Goal: Task Accomplishment & Management: Manage account settings

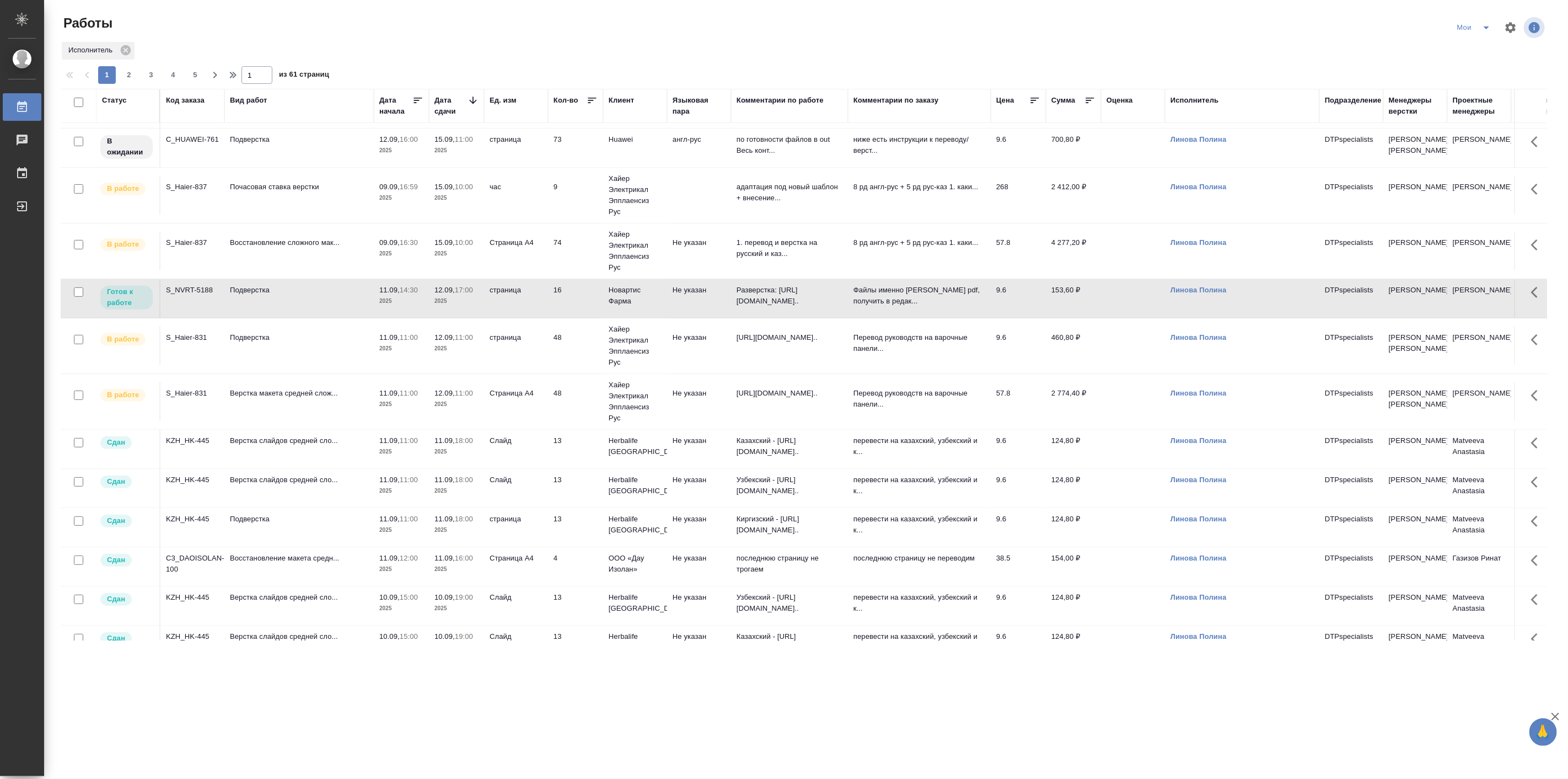
scroll to position [288, 0]
click at [267, 299] on p "Подверстка" at bounding box center [299, 293] width 139 height 11
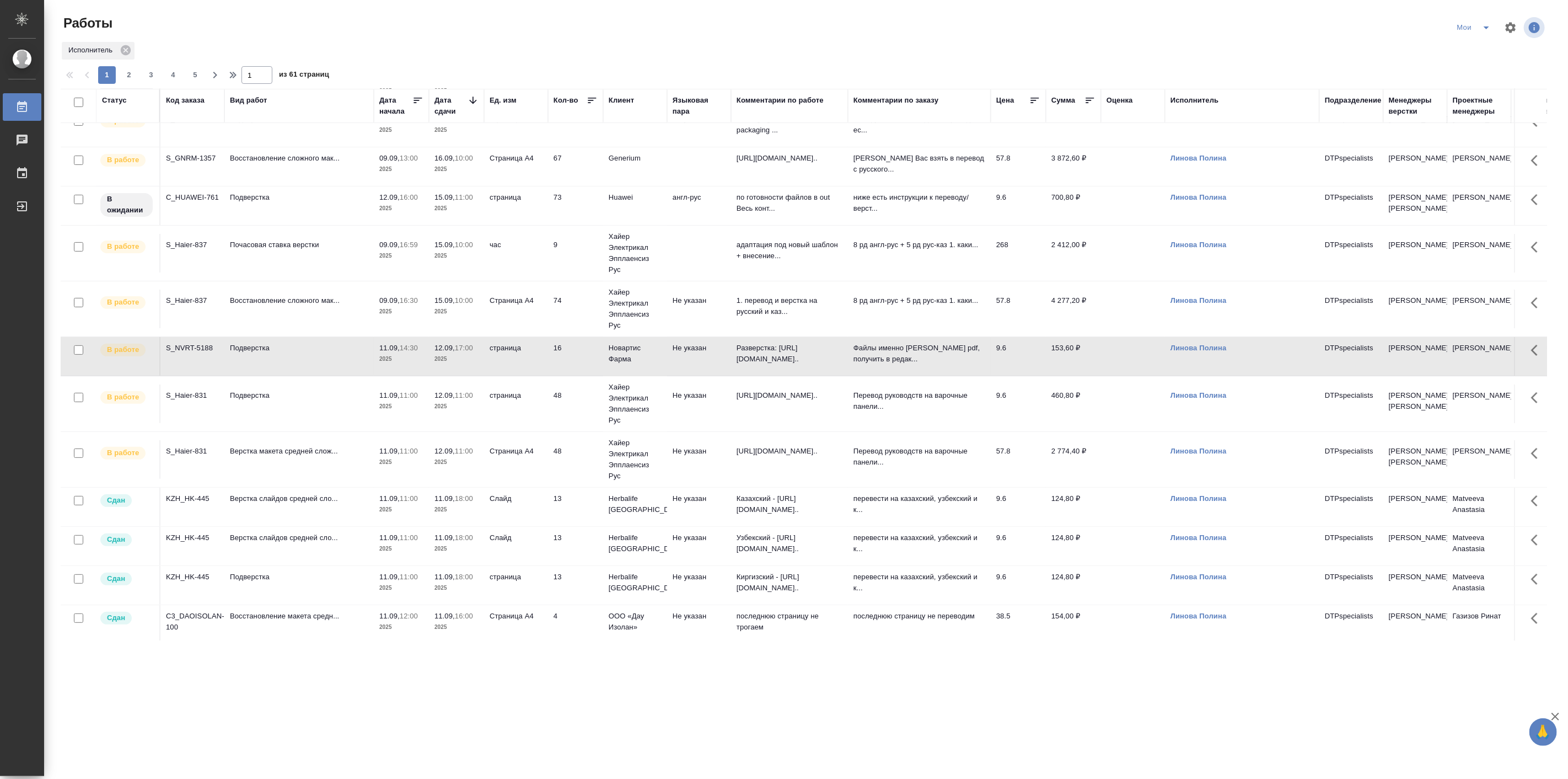
scroll to position [306, 0]
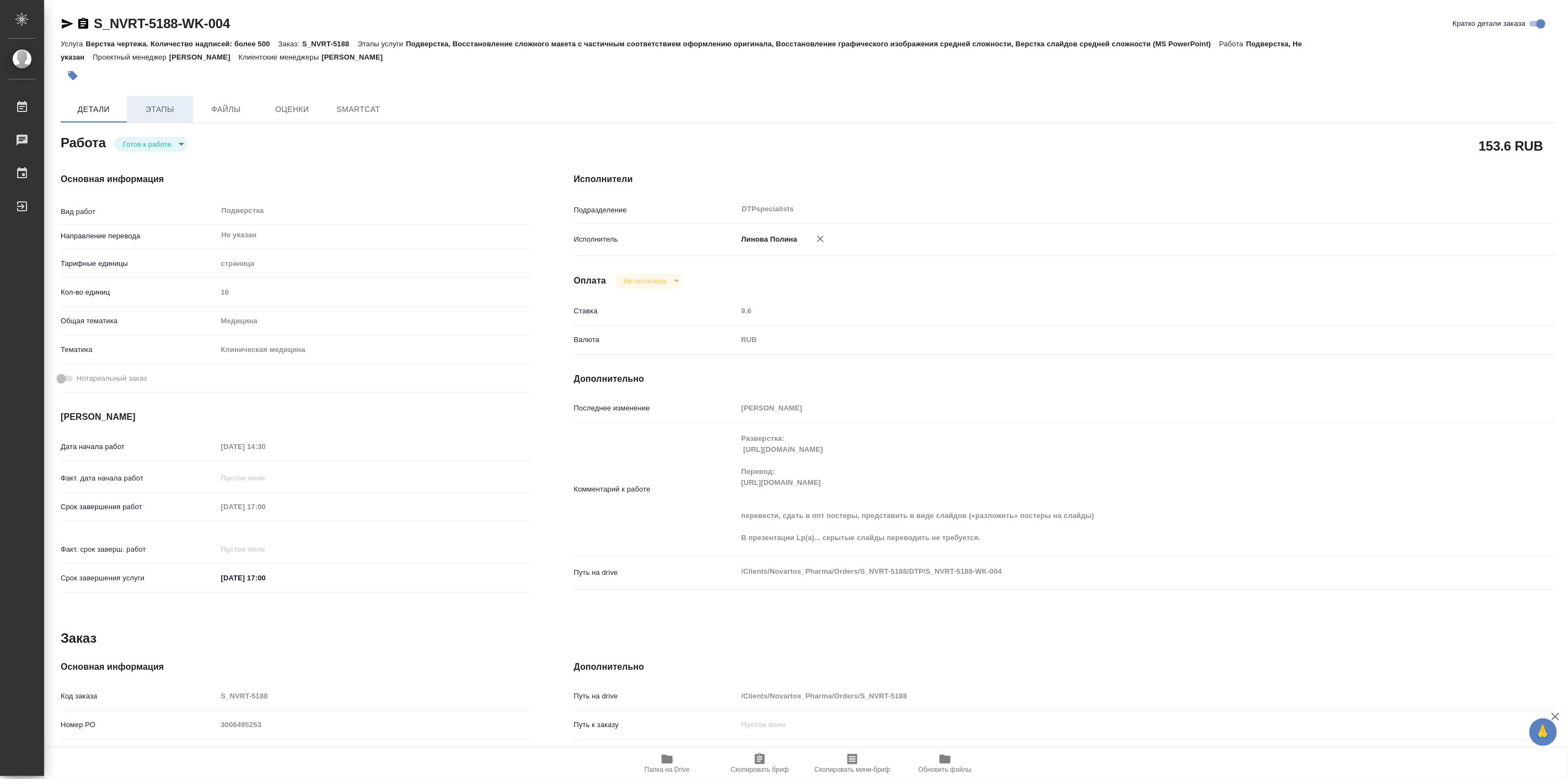
type textarea "x"
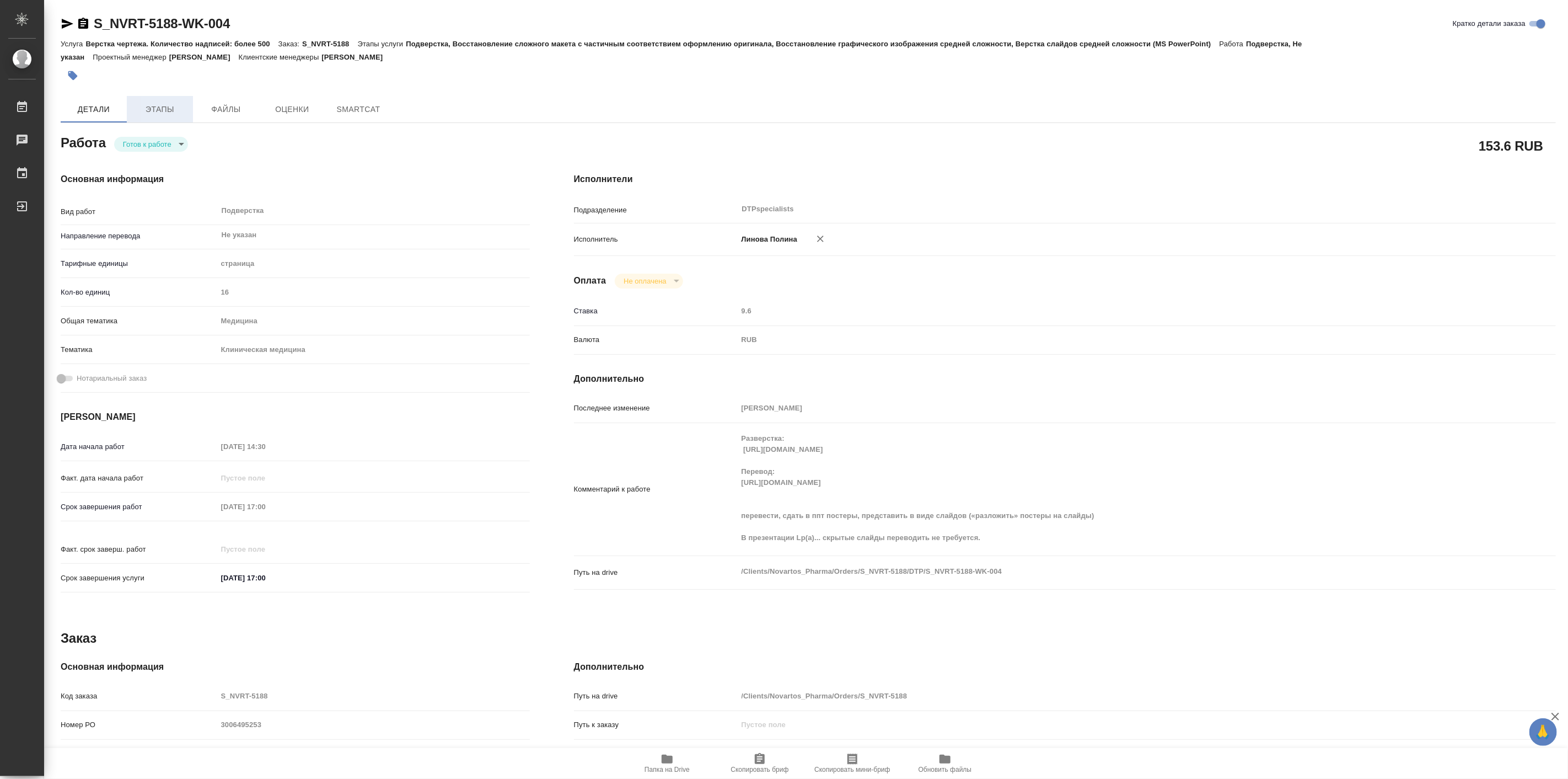
type textarea "x"
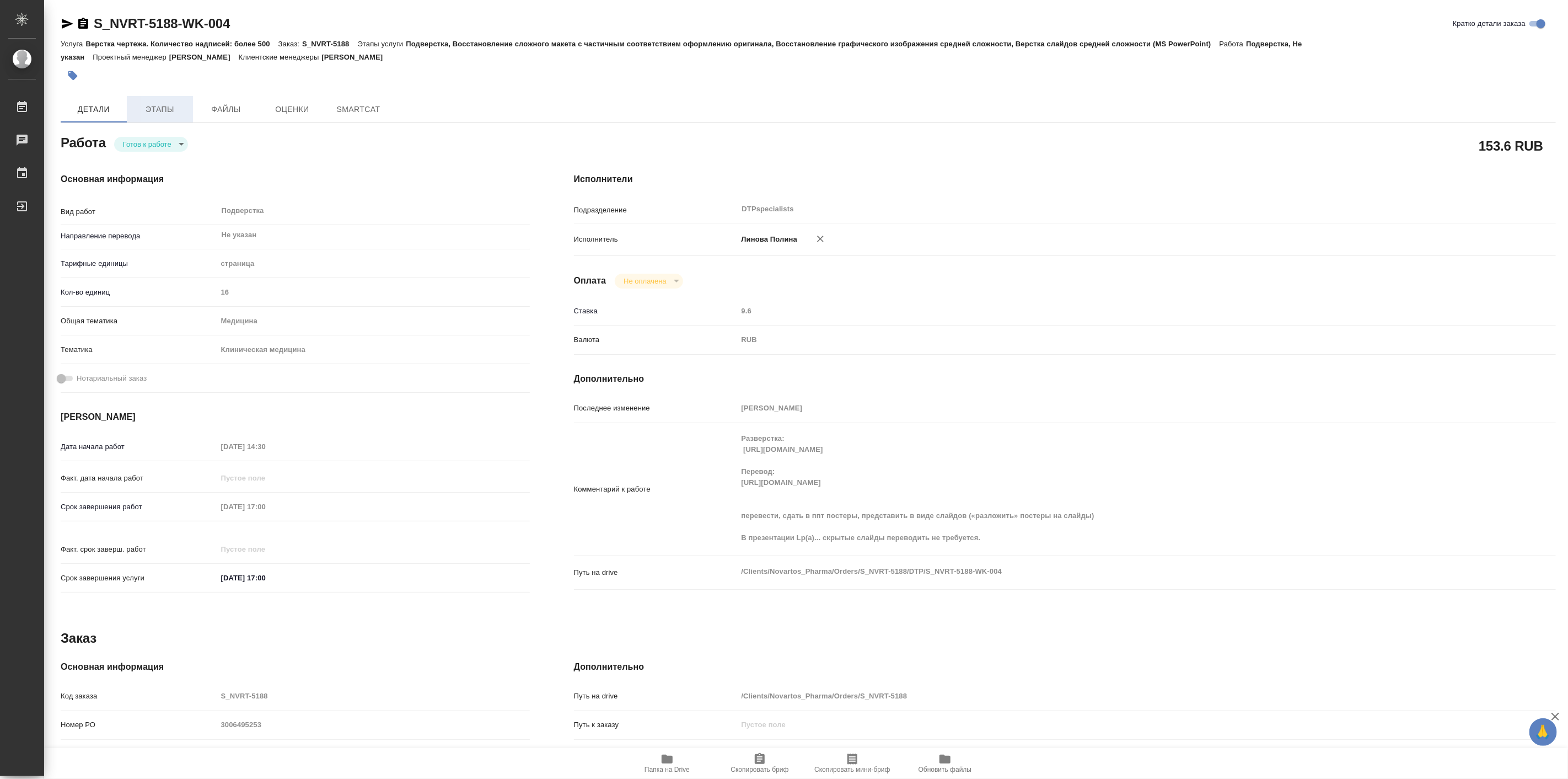
type textarea "x"
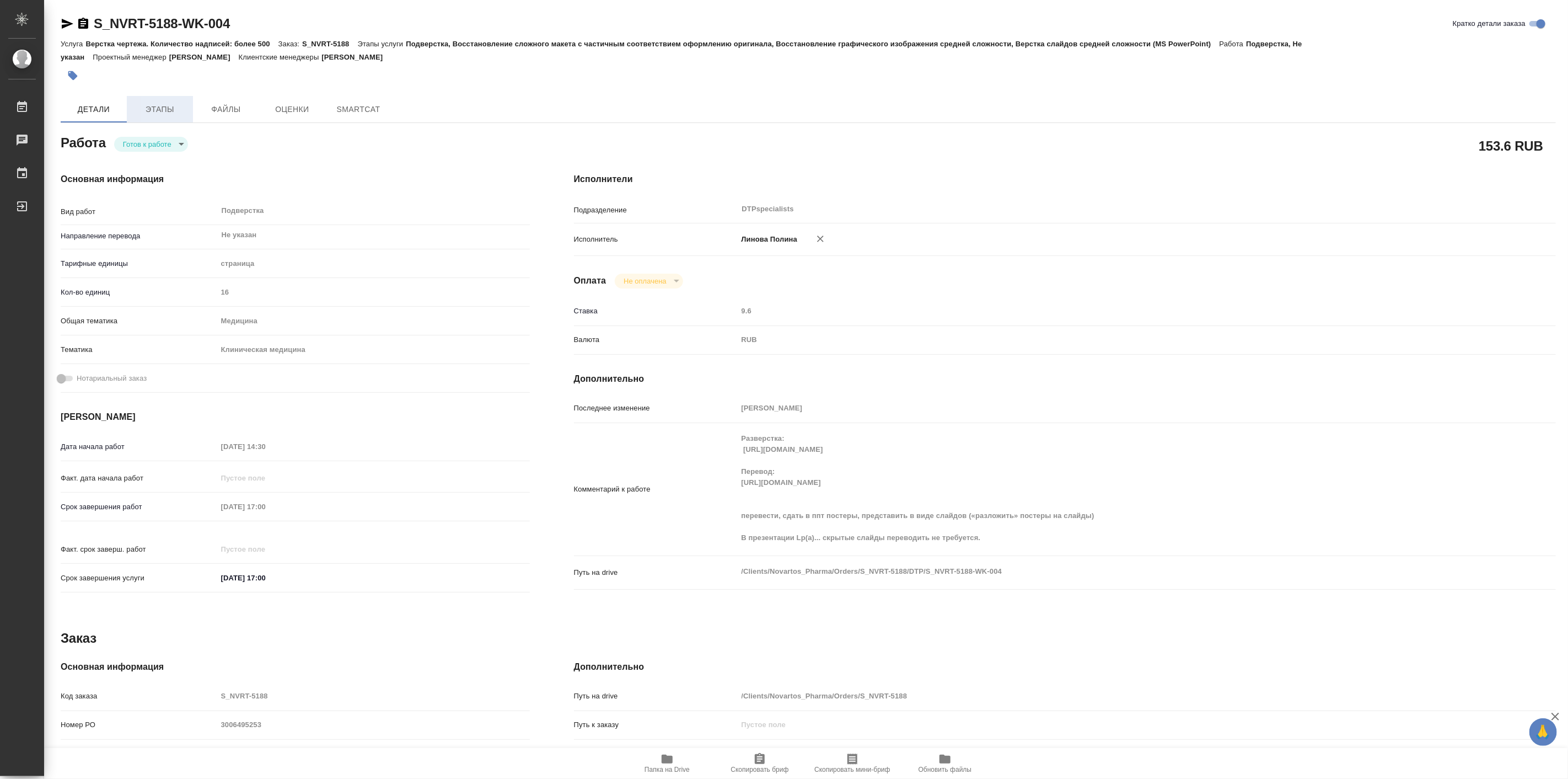
type textarea "x"
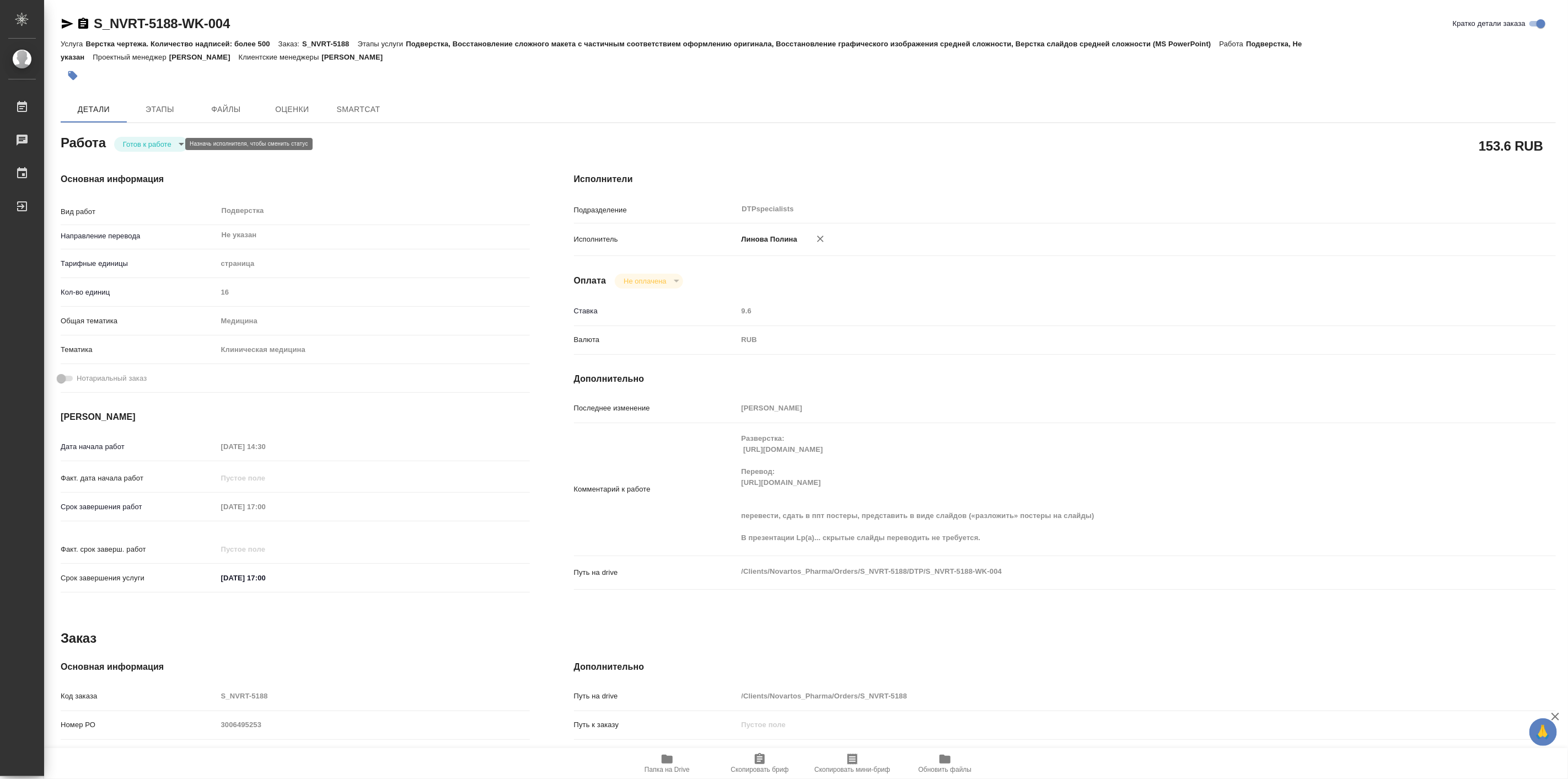
type textarea "x"
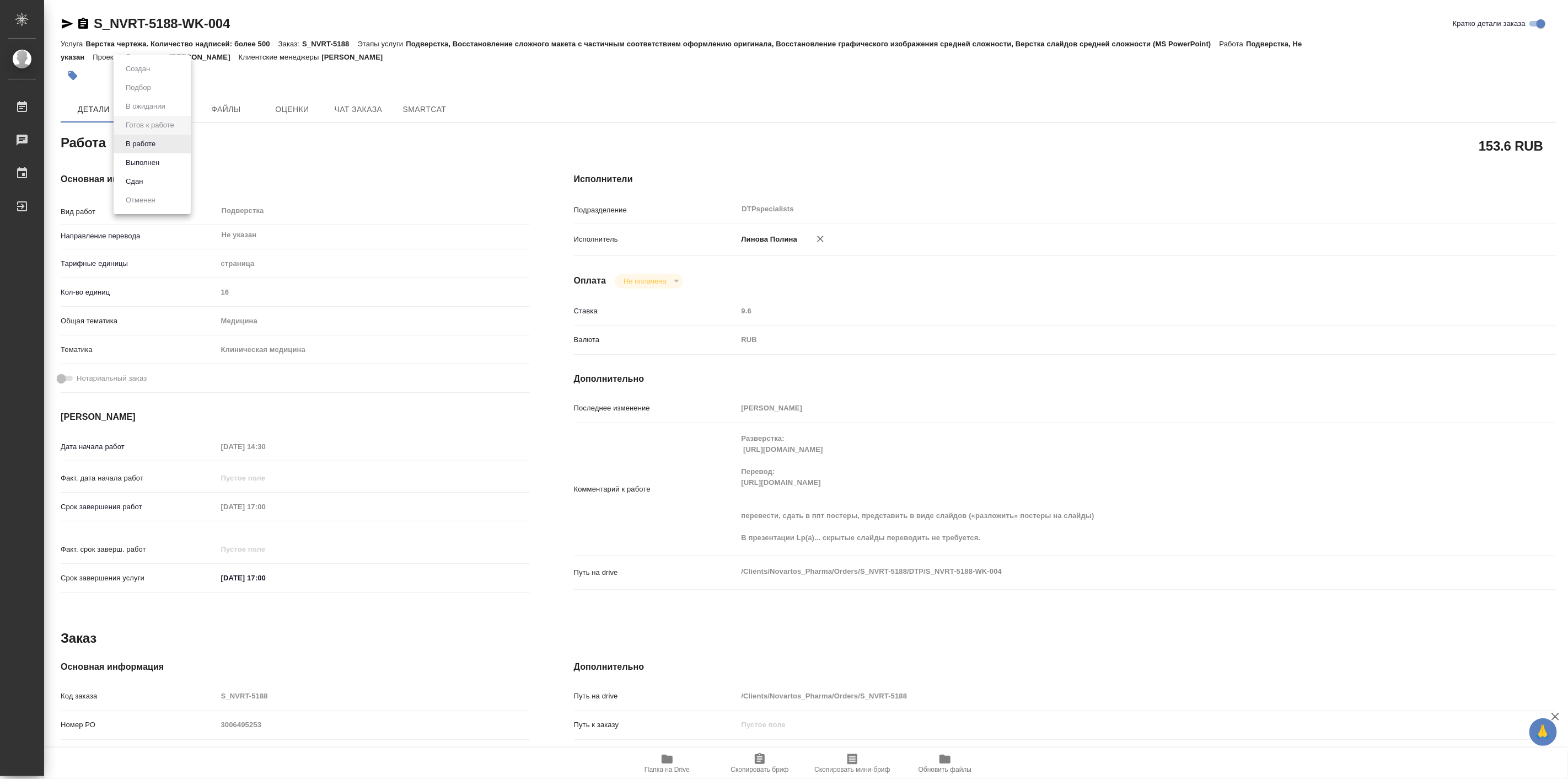
click at [170, 147] on body "🙏 .cls-1 fill:#fff; AWATERA Linova Polina Работы Чаты График Выйти S_NVRT-5188-…" at bounding box center [784, 389] width 1568 height 779
click at [155, 140] on button "В работе" at bounding box center [140, 144] width 36 height 12
type textarea "x"
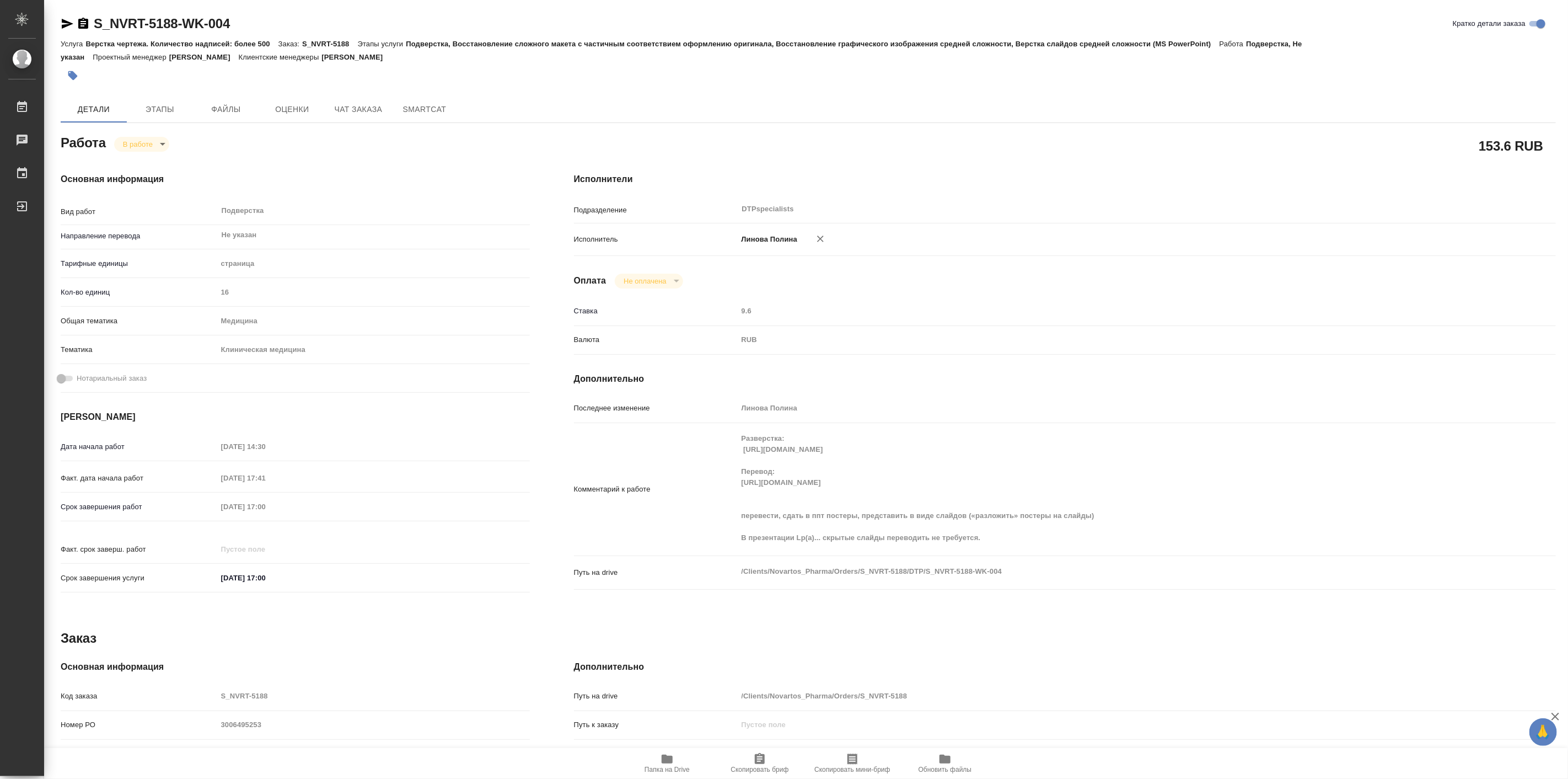
type textarea "x"
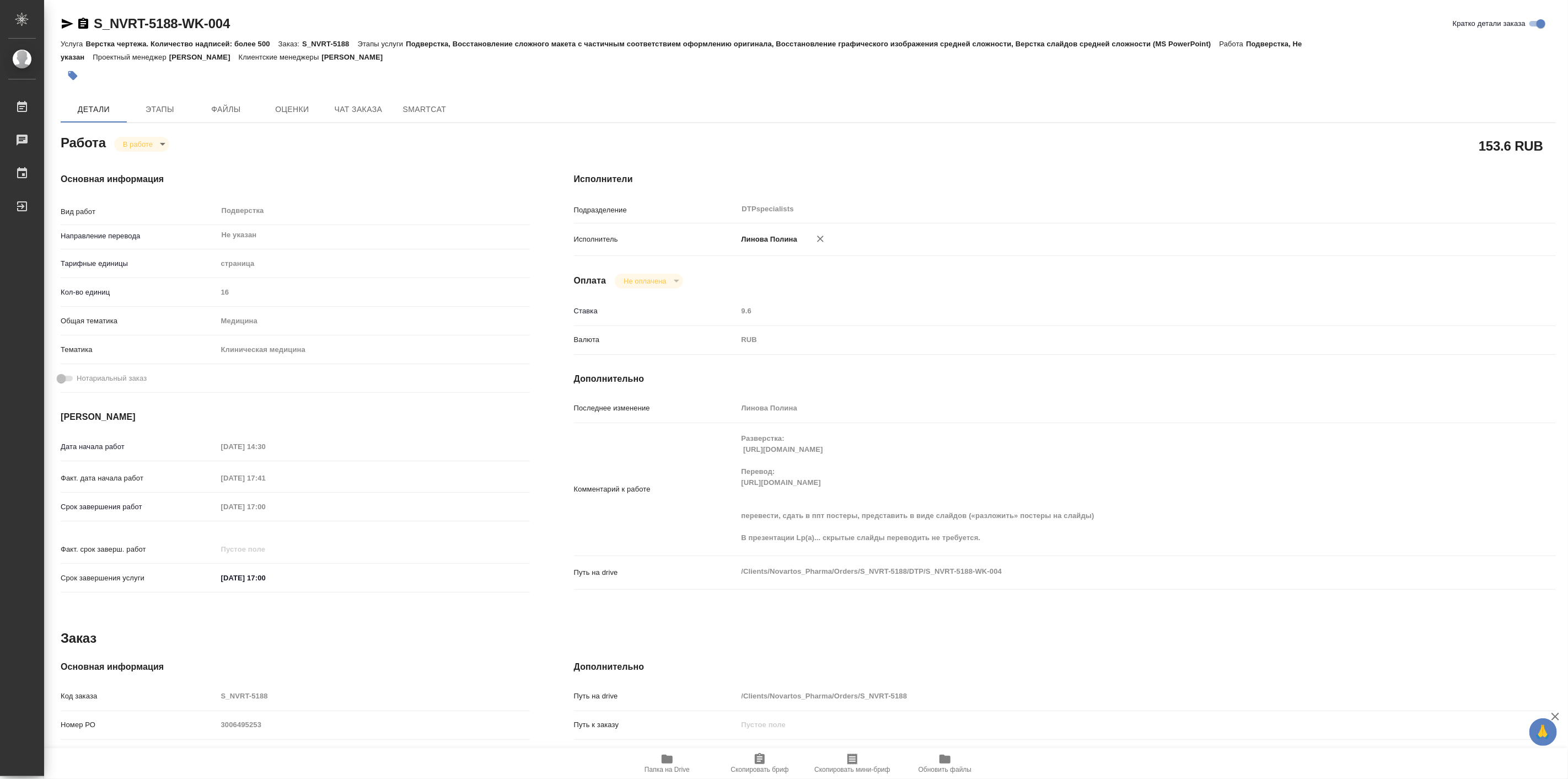
type textarea "x"
